Goal: Navigation & Orientation: Find specific page/section

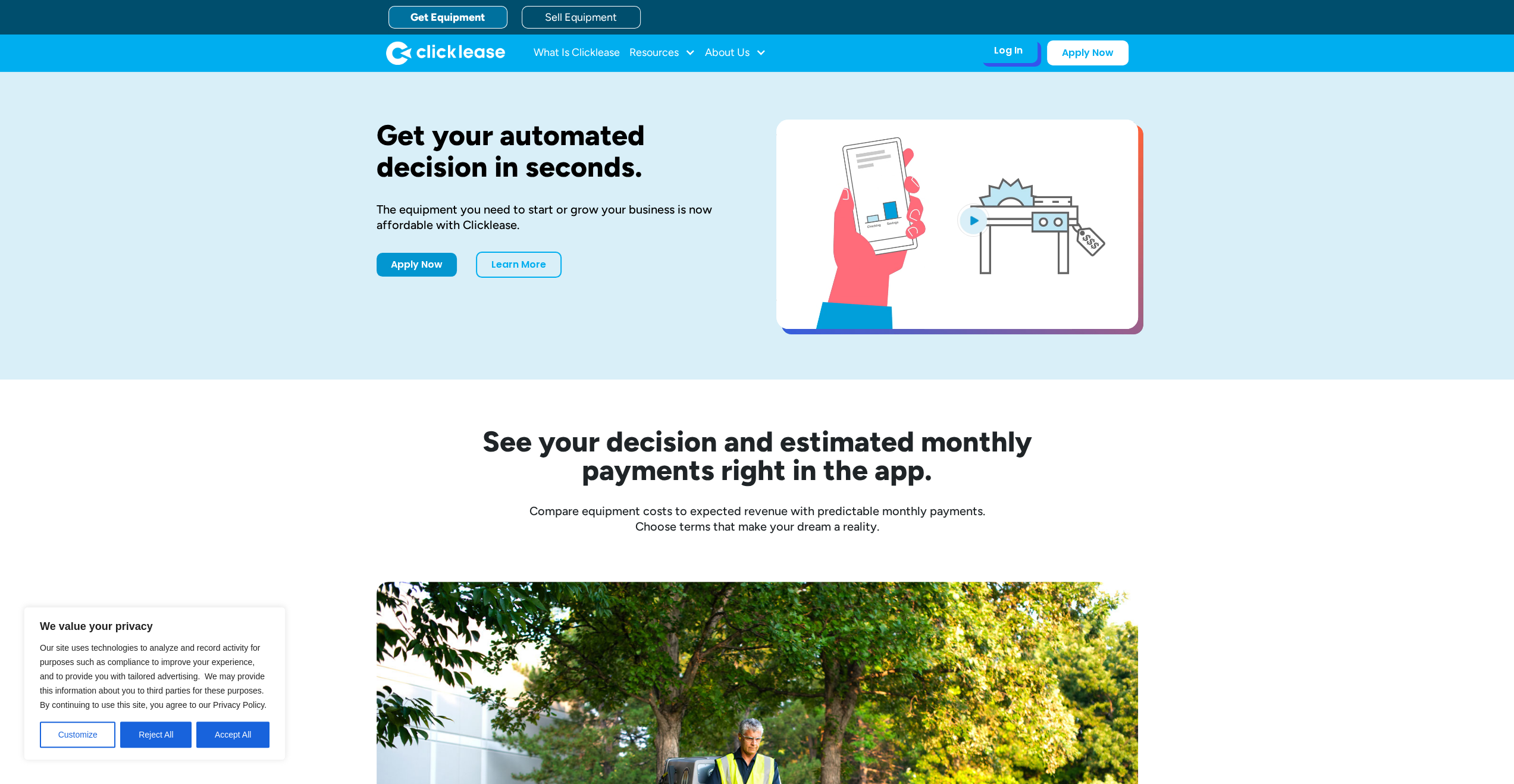
click at [999, 49] on div "Log In" at bounding box center [1008, 50] width 28 height 12
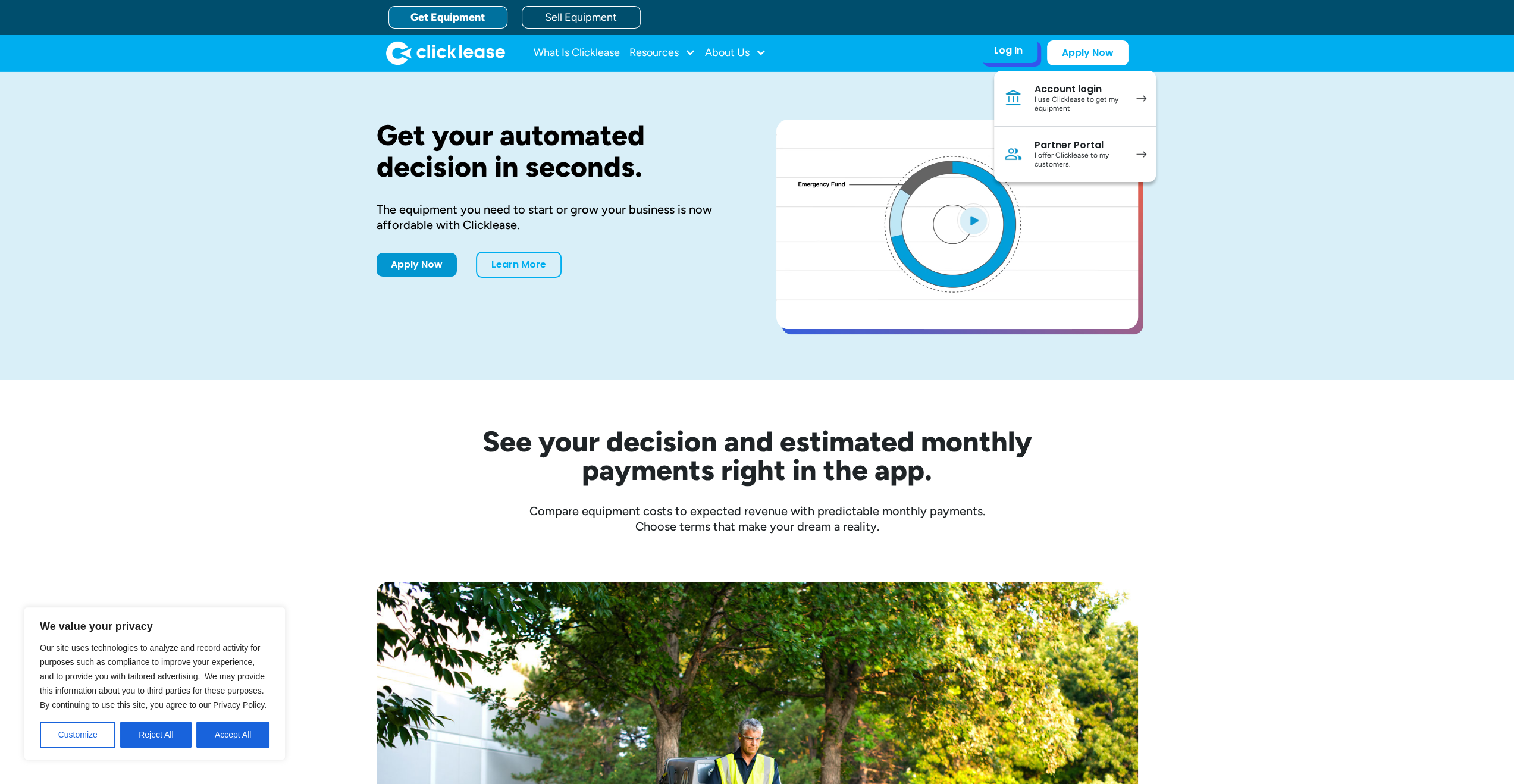
click at [1117, 165] on div "I offer Clicklease to my customers." at bounding box center [1079, 160] width 90 height 19
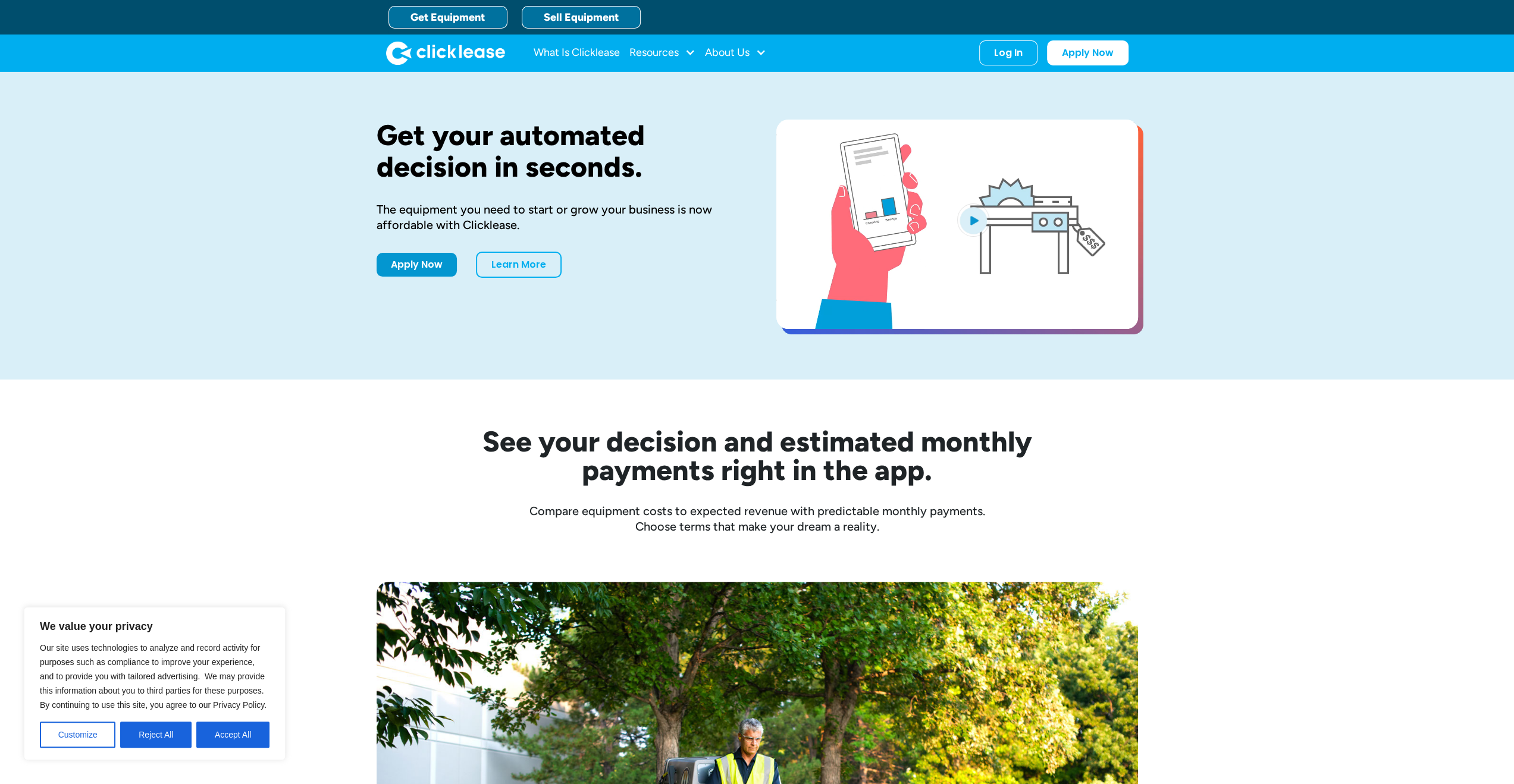
click at [586, 22] on link "Sell Equipment" at bounding box center [581, 17] width 119 height 23
